Goal: Transaction & Acquisition: Subscribe to service/newsletter

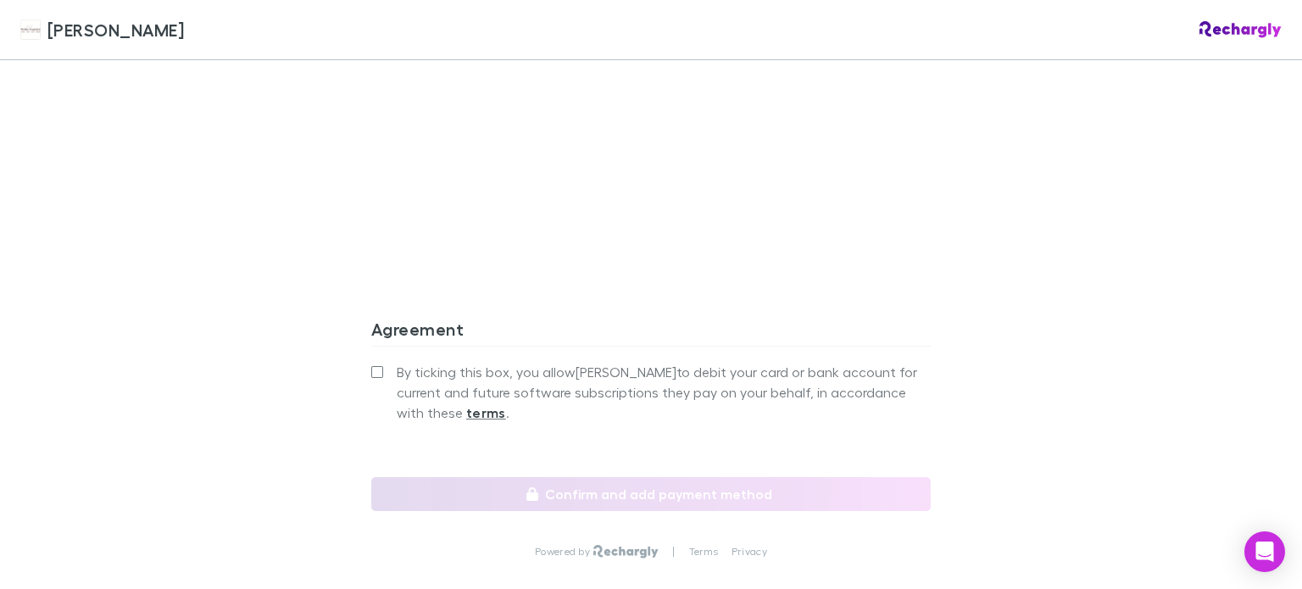
scroll to position [1640, 0]
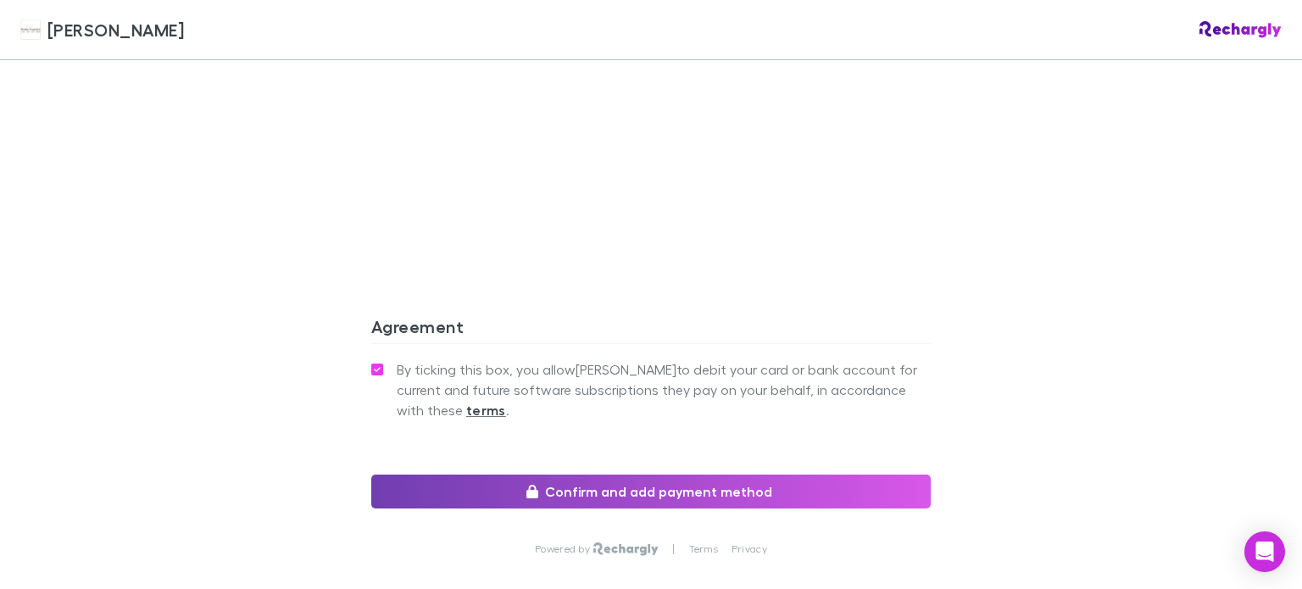
click at [679, 475] on button "Confirm and add payment method" at bounding box center [650, 492] width 559 height 34
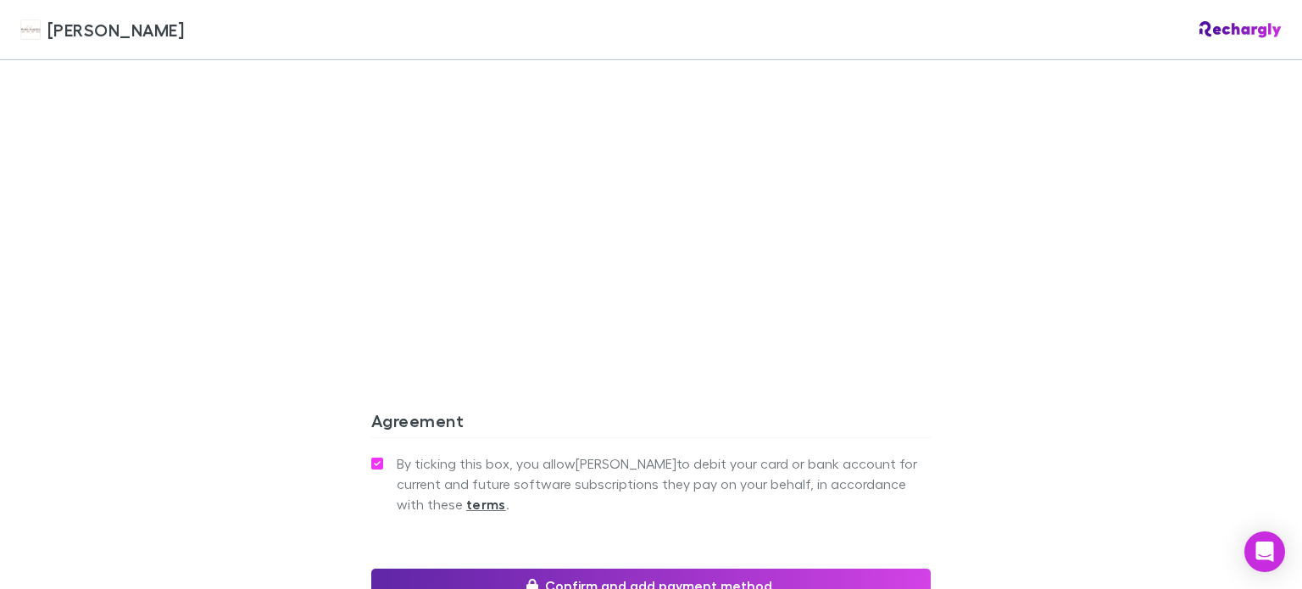
scroll to position [1558, 0]
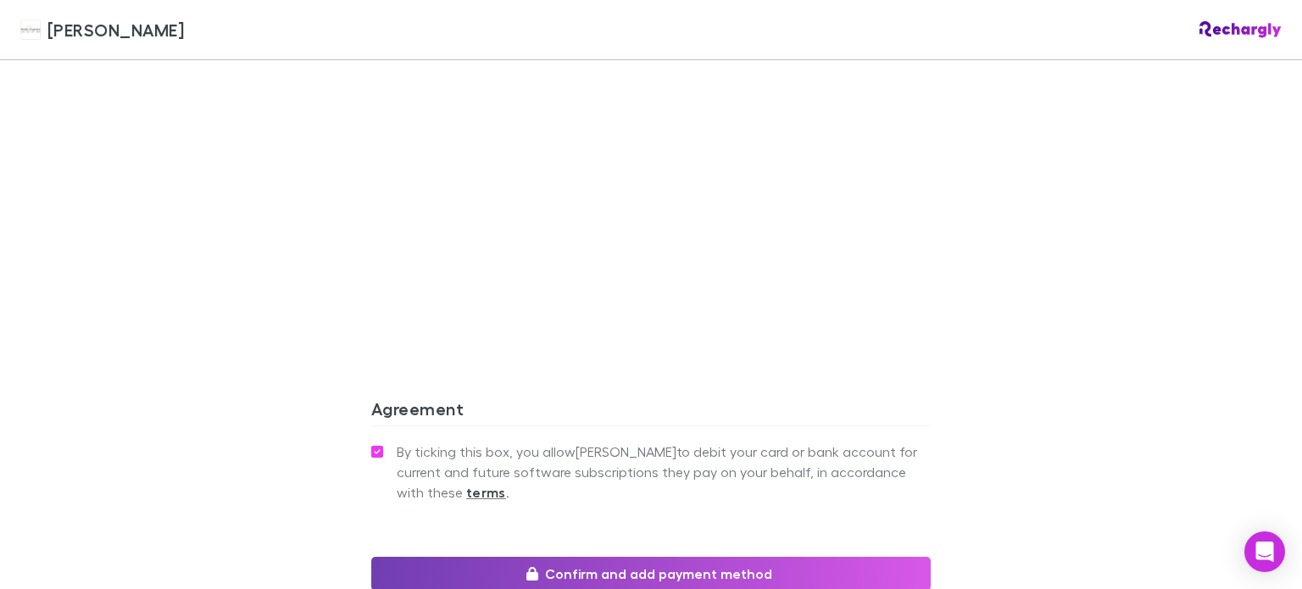
click at [572, 557] on button "Confirm and add payment method" at bounding box center [650, 574] width 559 height 34
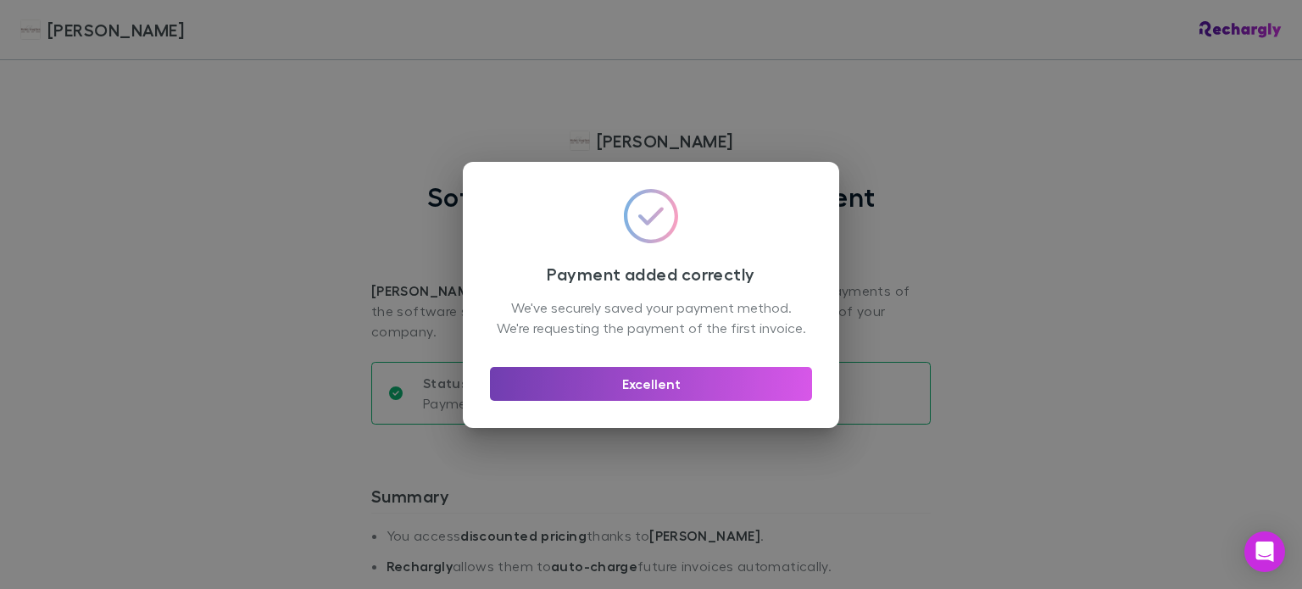
click at [654, 395] on button "Excellent" at bounding box center [651, 384] width 322 height 34
